Goal: Participate in discussion: Engage in conversation with other users on a specific topic

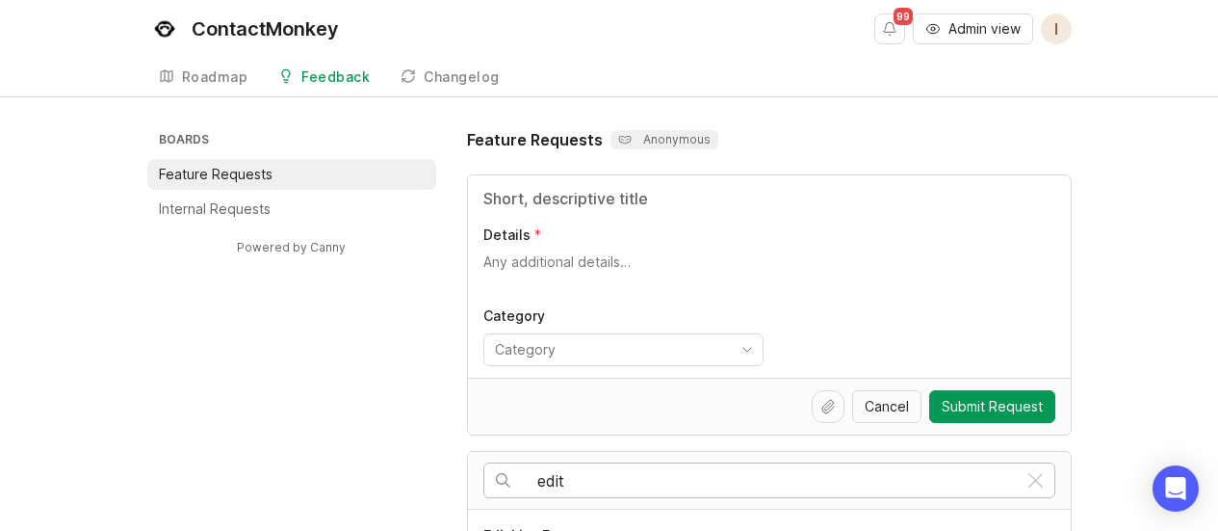
scroll to position [289, 0]
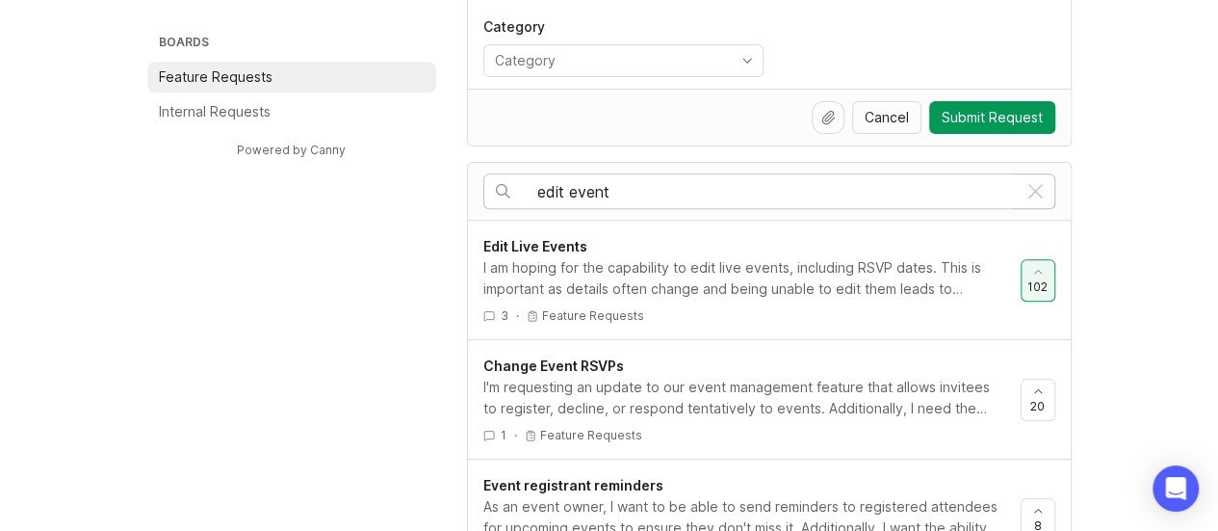
type input "edit event"
click at [758, 261] on div "I am hoping for the capability to edit live events, including RSVP dates. This …" at bounding box center [744, 278] width 522 height 42
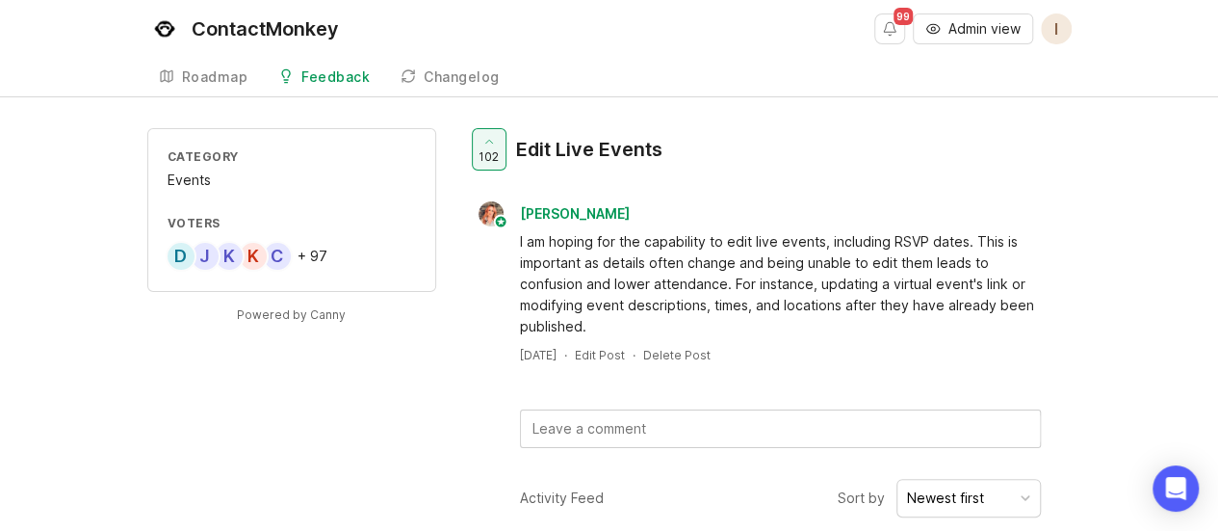
click at [900, 279] on div "I am hoping for the capability to edit live events, including RSVP dates. This …" at bounding box center [780, 284] width 521 height 106
drag, startPoint x: 520, startPoint y: 148, endPoint x: 695, endPoint y: 175, distance: 177.4
click at [695, 175] on div "102 Edit Live Events" at bounding box center [769, 157] width 605 height 58
click at [300, 255] on div "+ 97" at bounding box center [313, 255] width 30 height 13
